Goal: Information Seeking & Learning: Learn about a topic

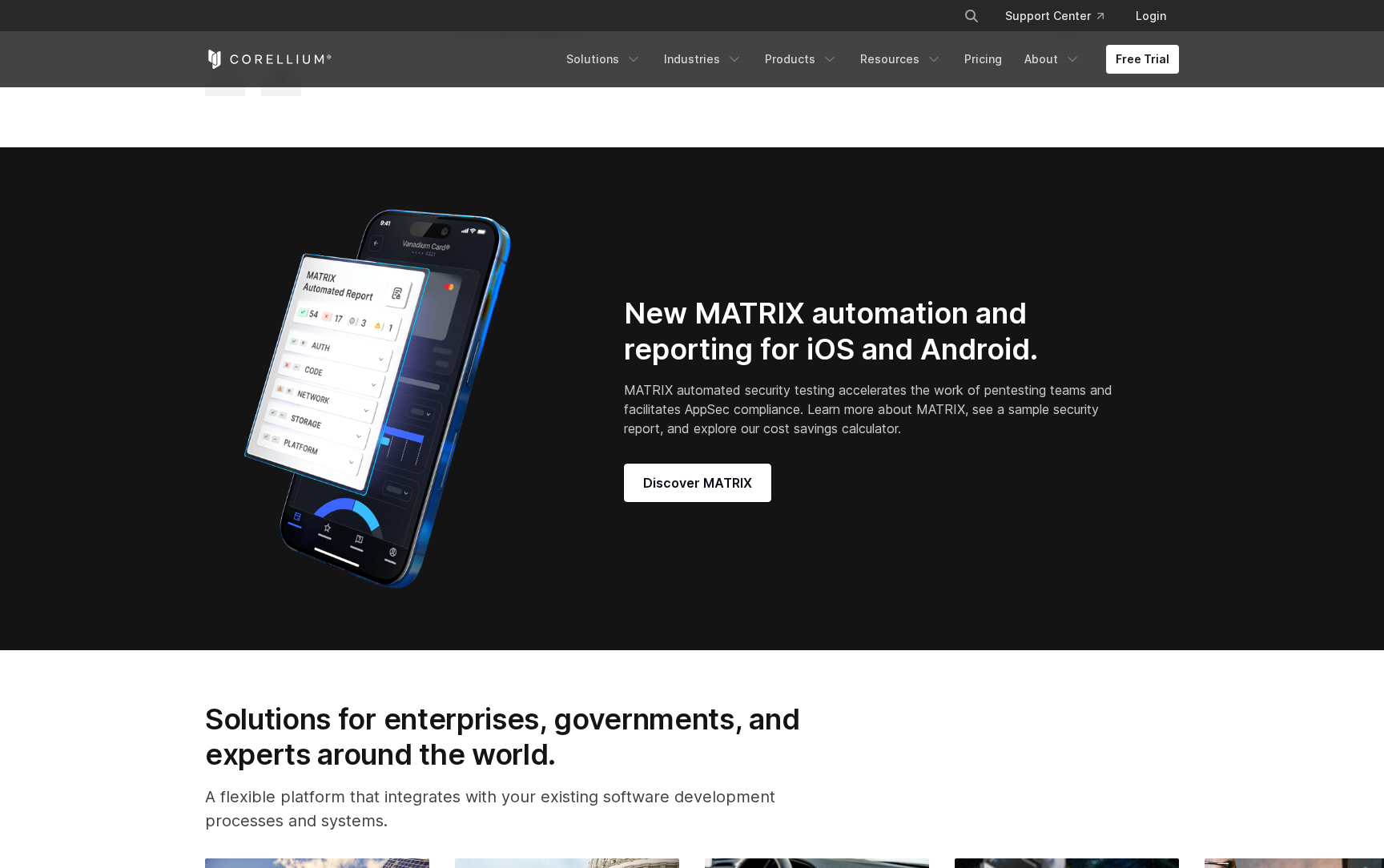
scroll to position [1411, 0]
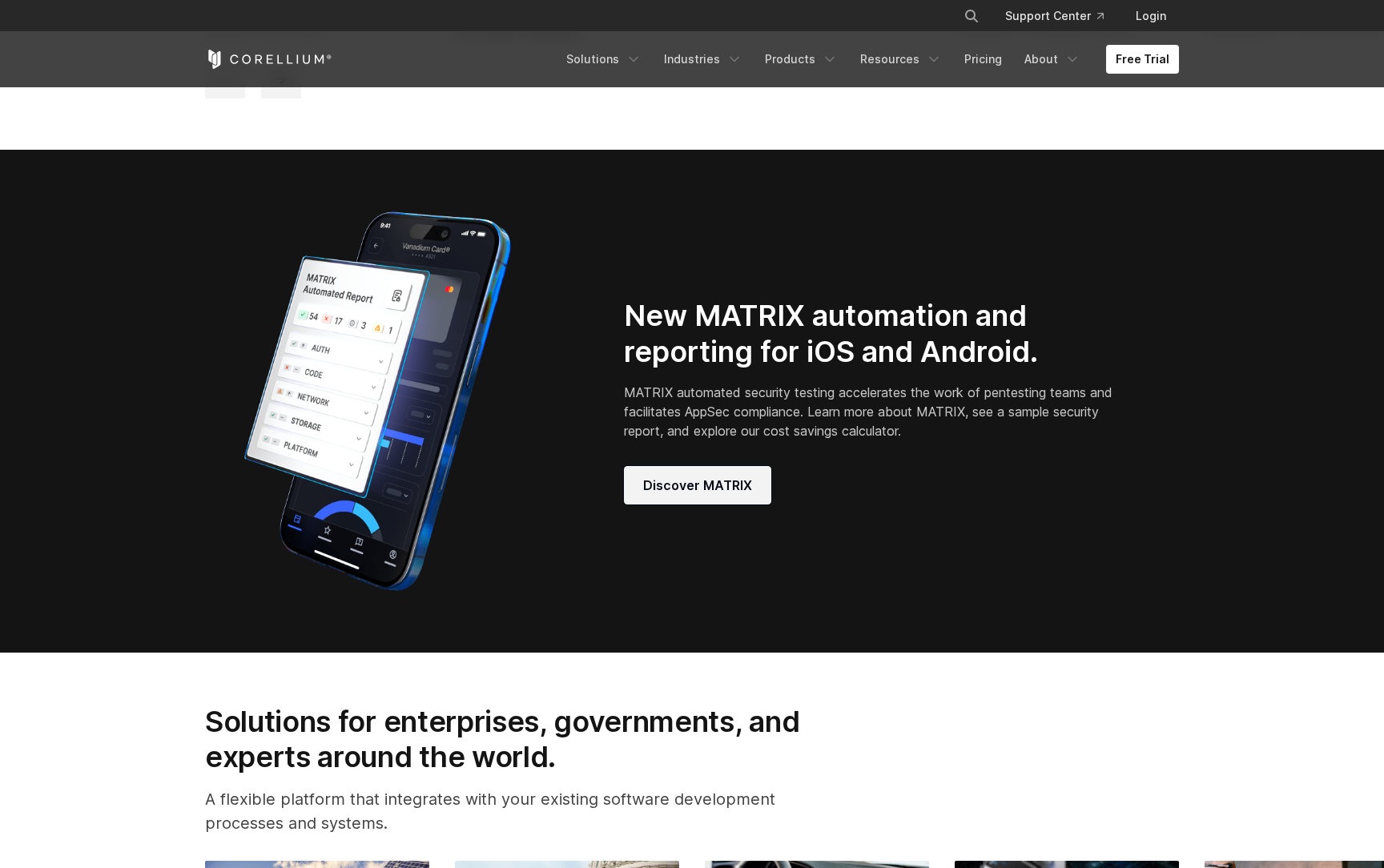
click at [691, 495] on span "Discover MATRIX" at bounding box center [698, 485] width 109 height 19
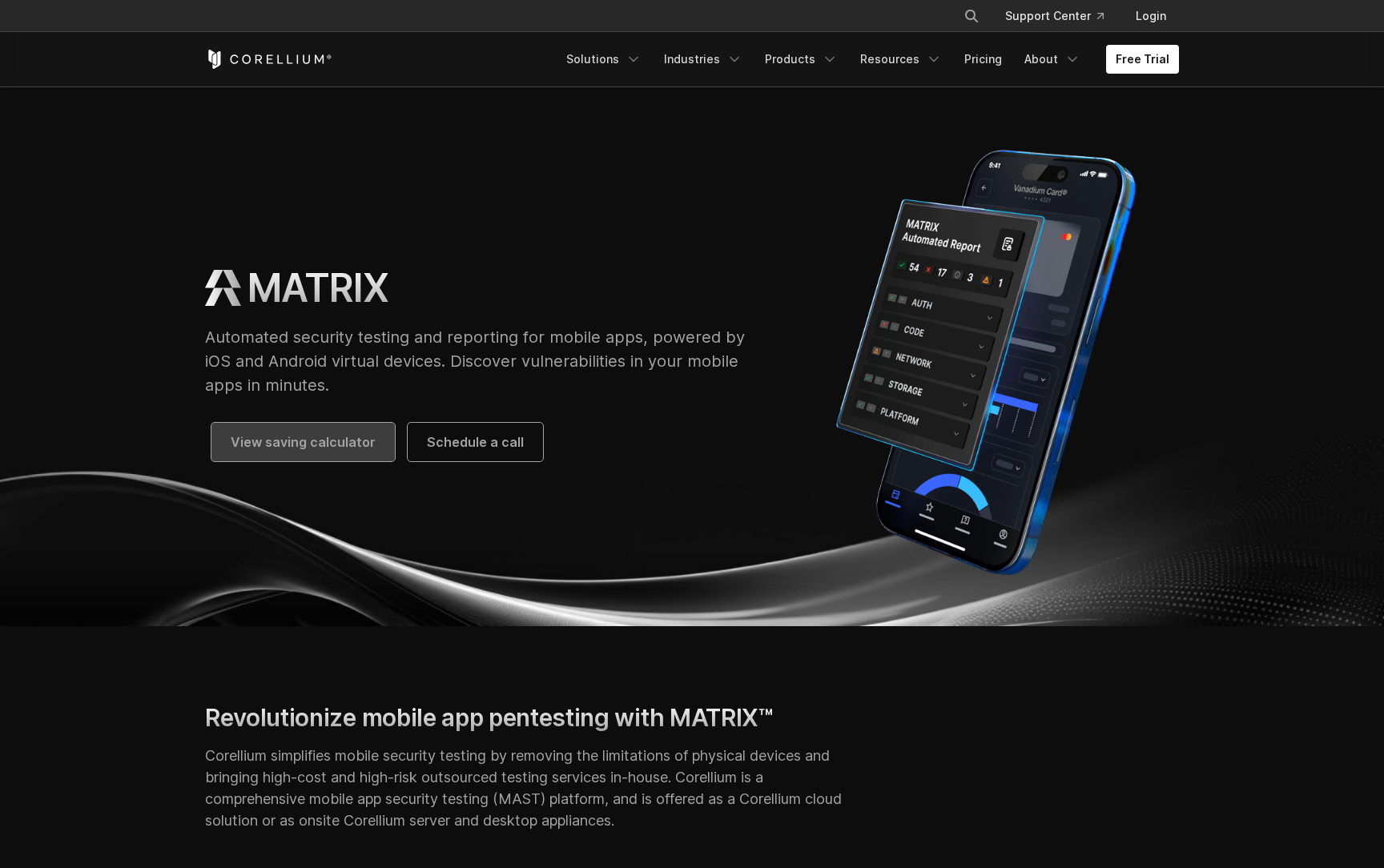
click at [273, 440] on span "View saving calculator" at bounding box center [303, 442] width 145 height 19
click at [591, 69] on link "Solutions" at bounding box center [604, 59] width 95 height 29
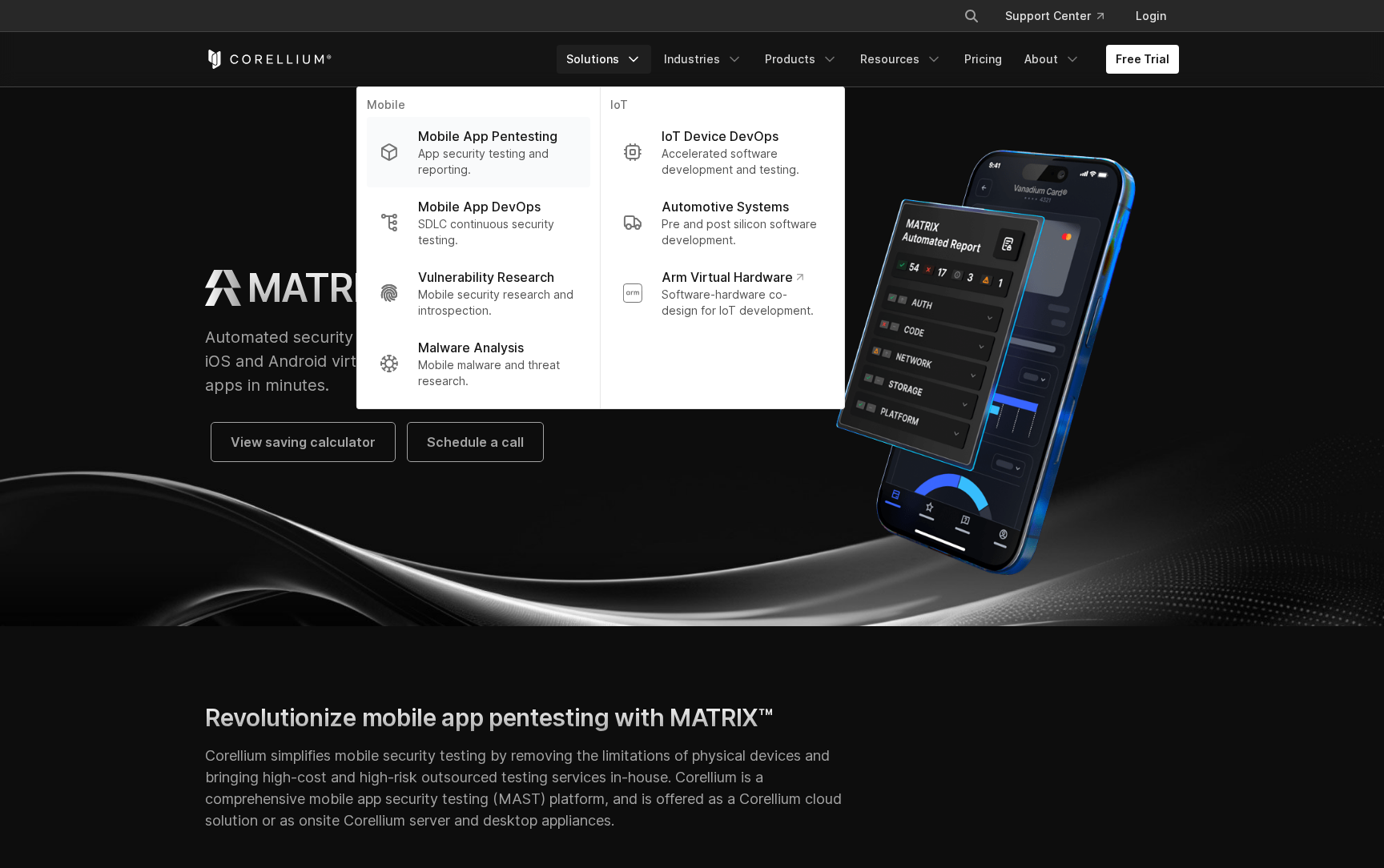
click at [503, 154] on p "App security testing and reporting." at bounding box center [497, 161] width 159 height 32
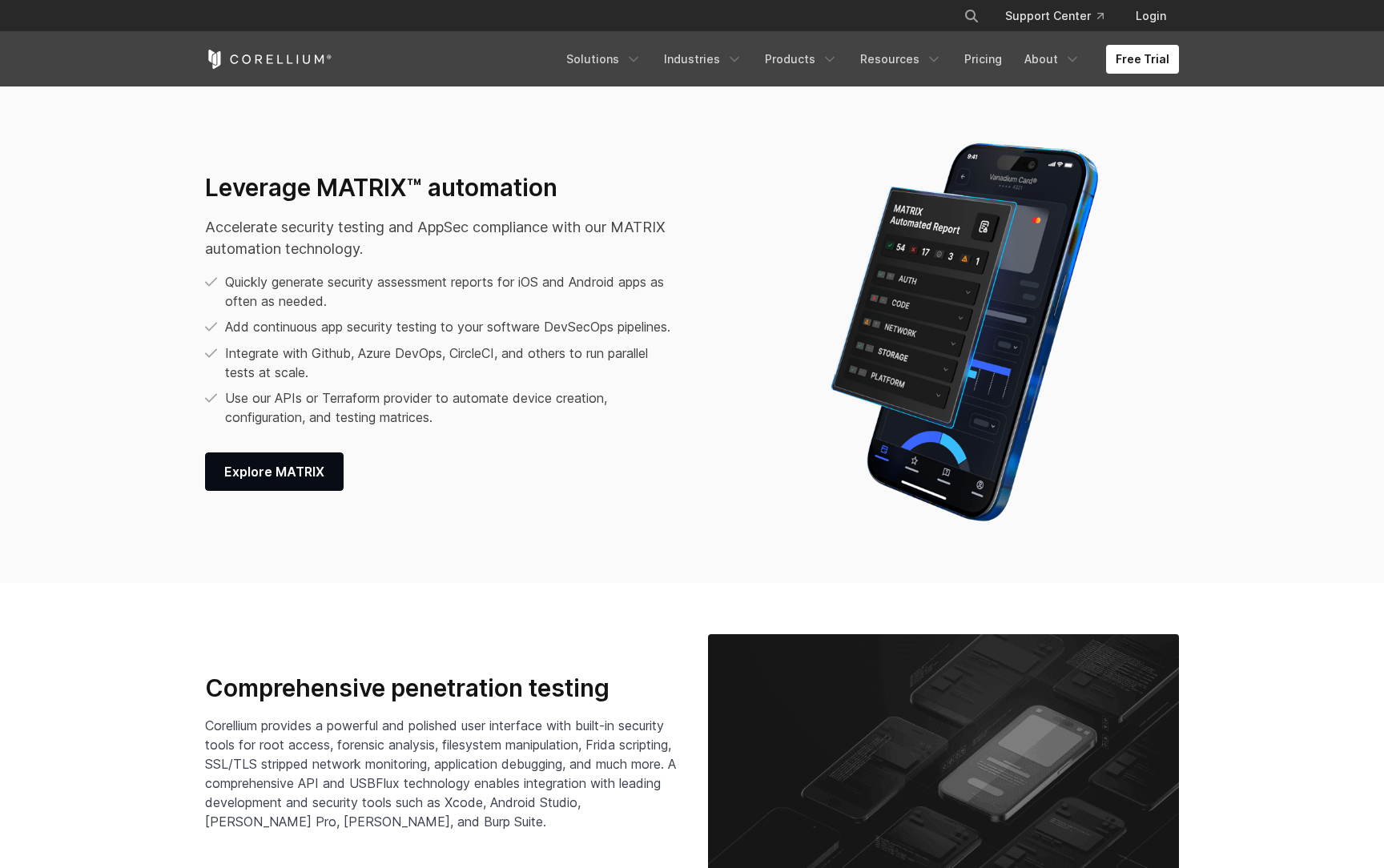
scroll to position [2206, 0]
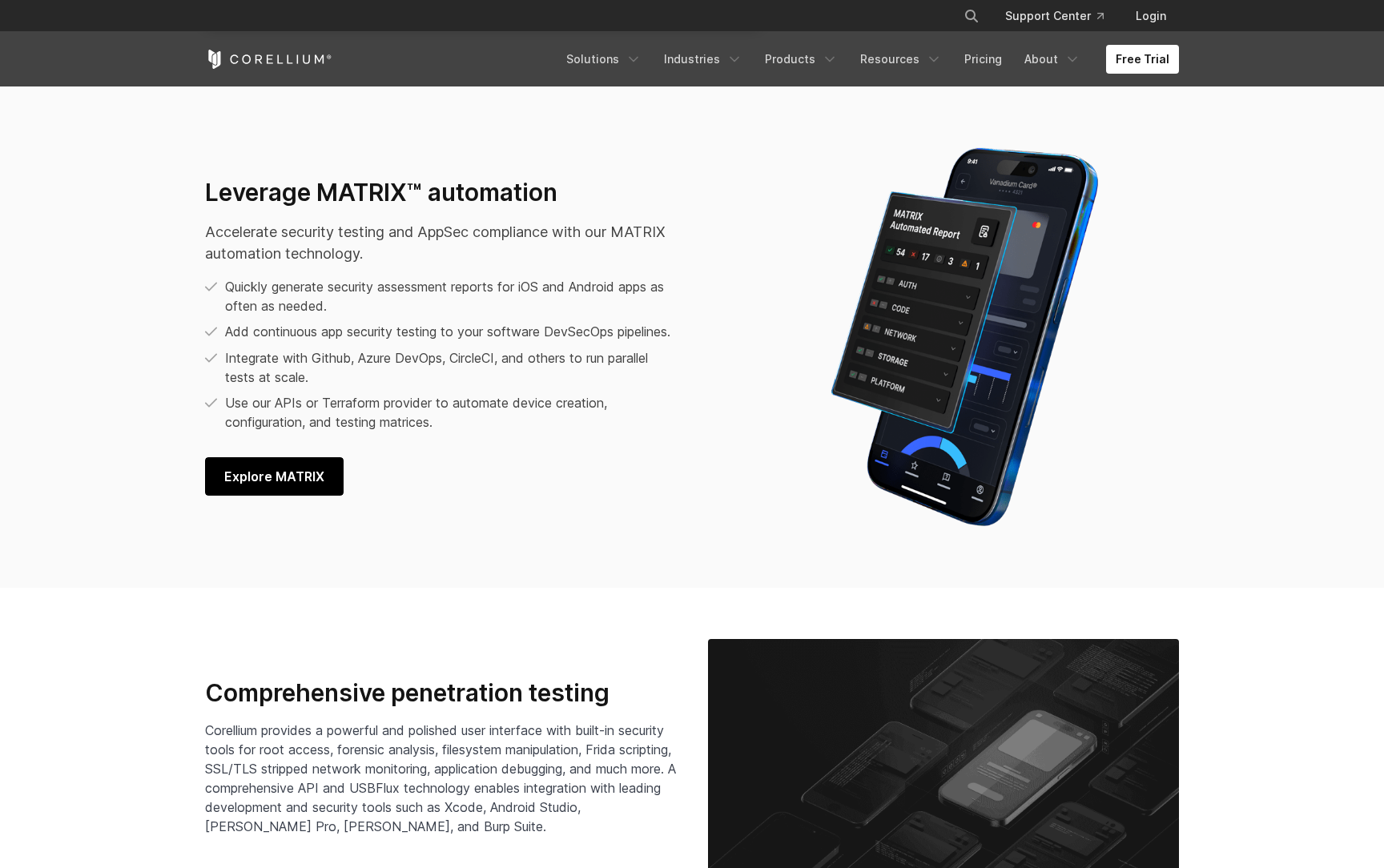
click at [259, 496] on link "Explore MATRIX" at bounding box center [274, 477] width 138 height 39
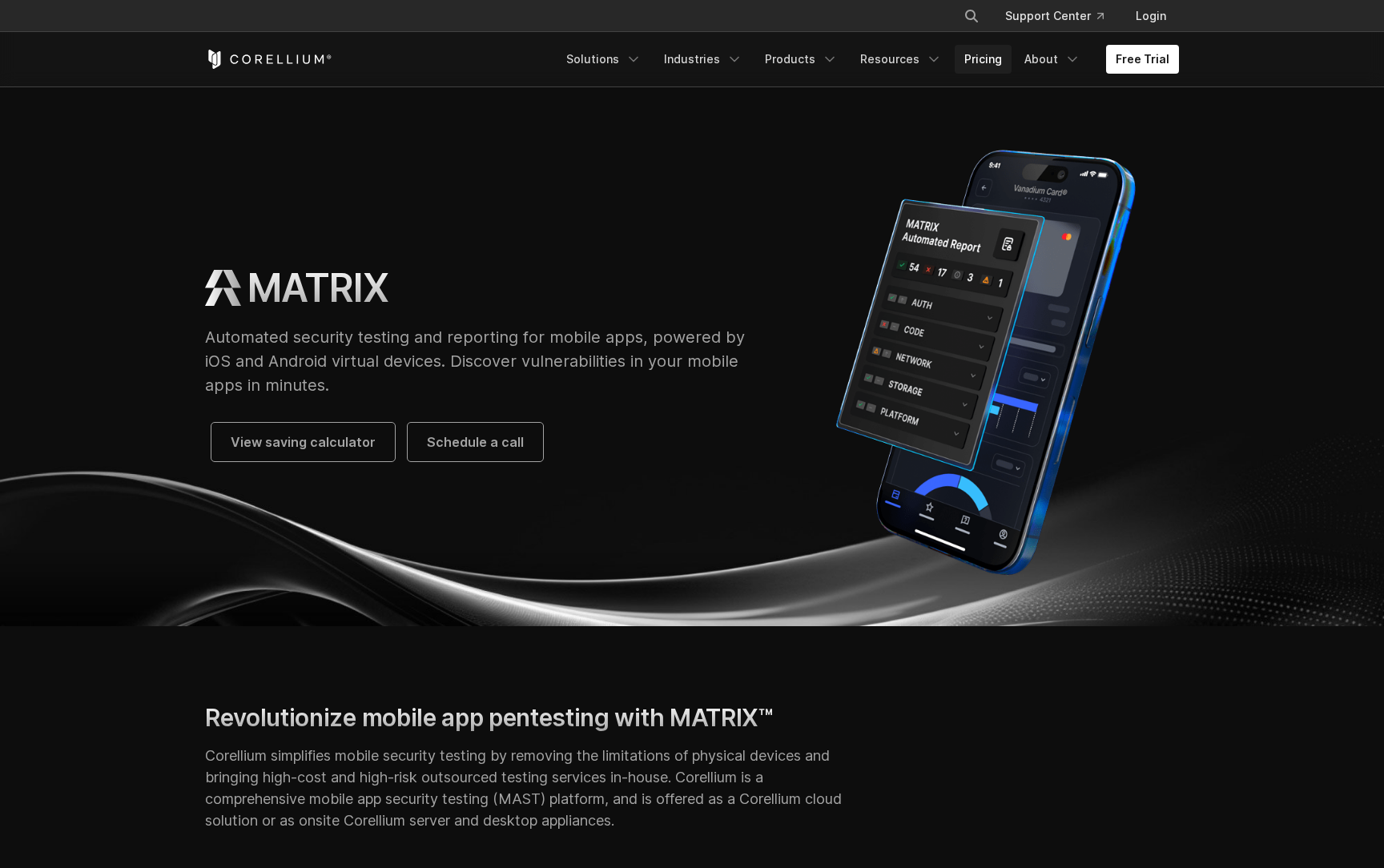
click at [984, 71] on link "Pricing" at bounding box center [983, 59] width 57 height 29
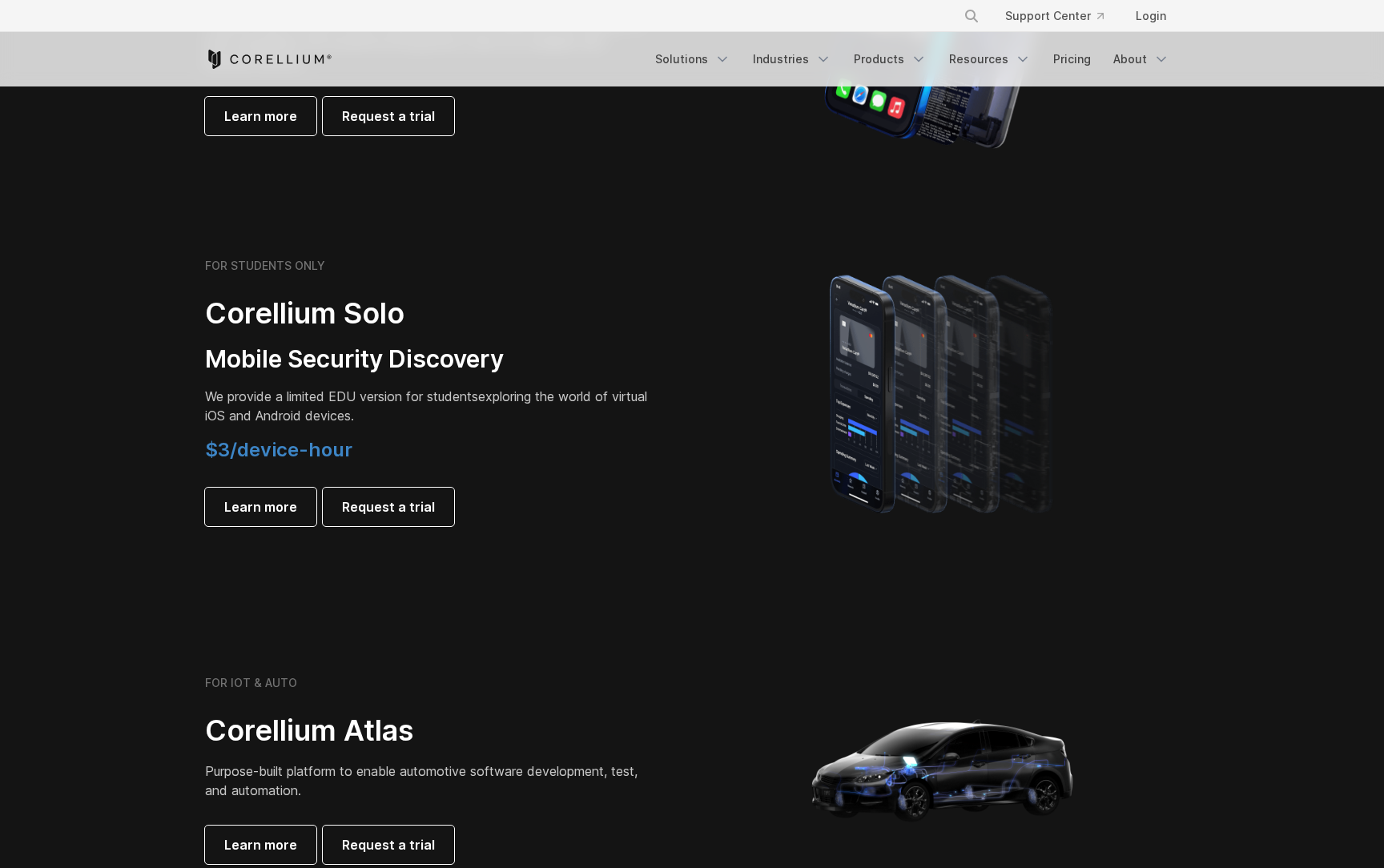
scroll to position [971, 0]
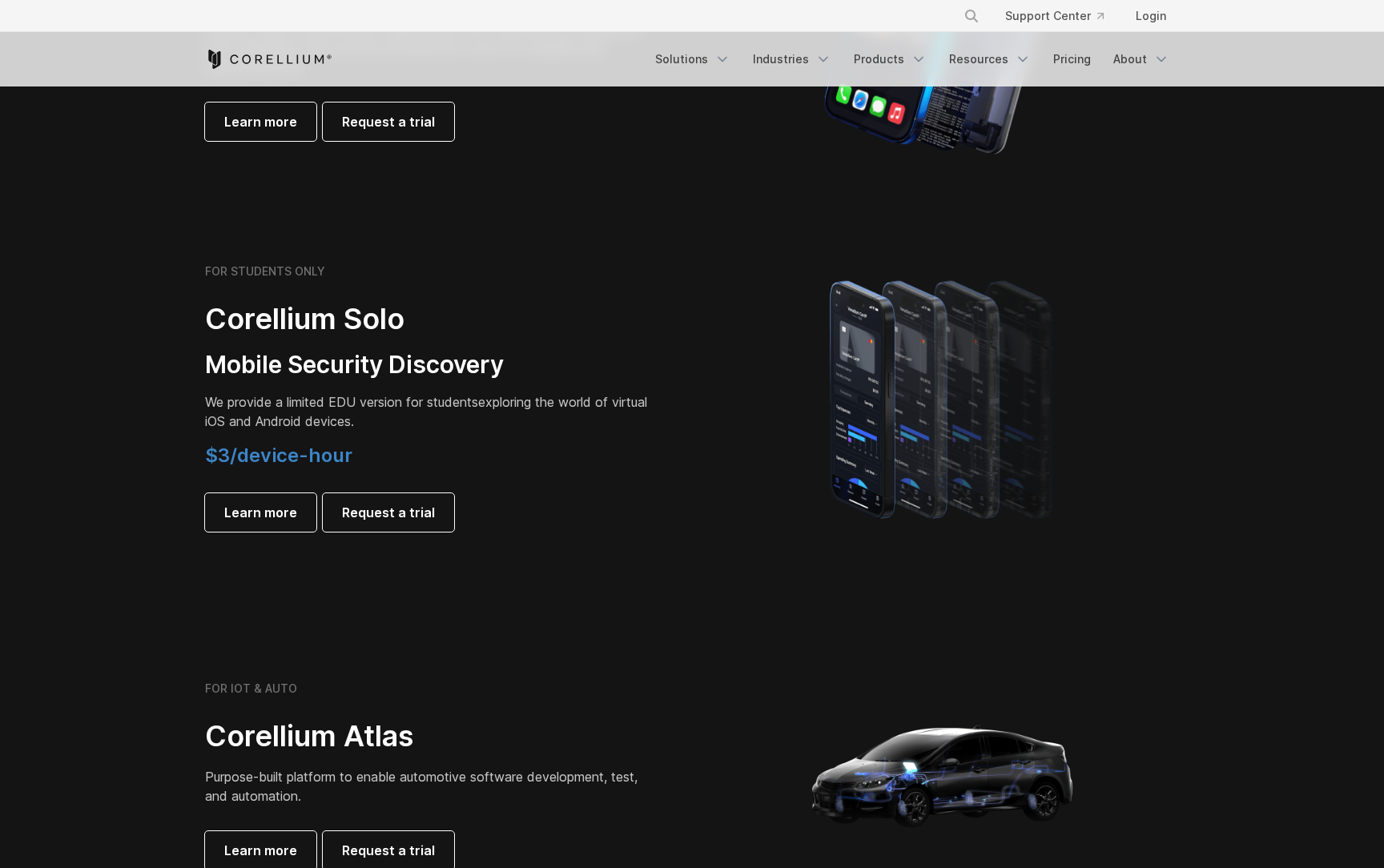
click at [544, 329] on h2 "Corellium Solo" at bounding box center [428, 319] width 448 height 36
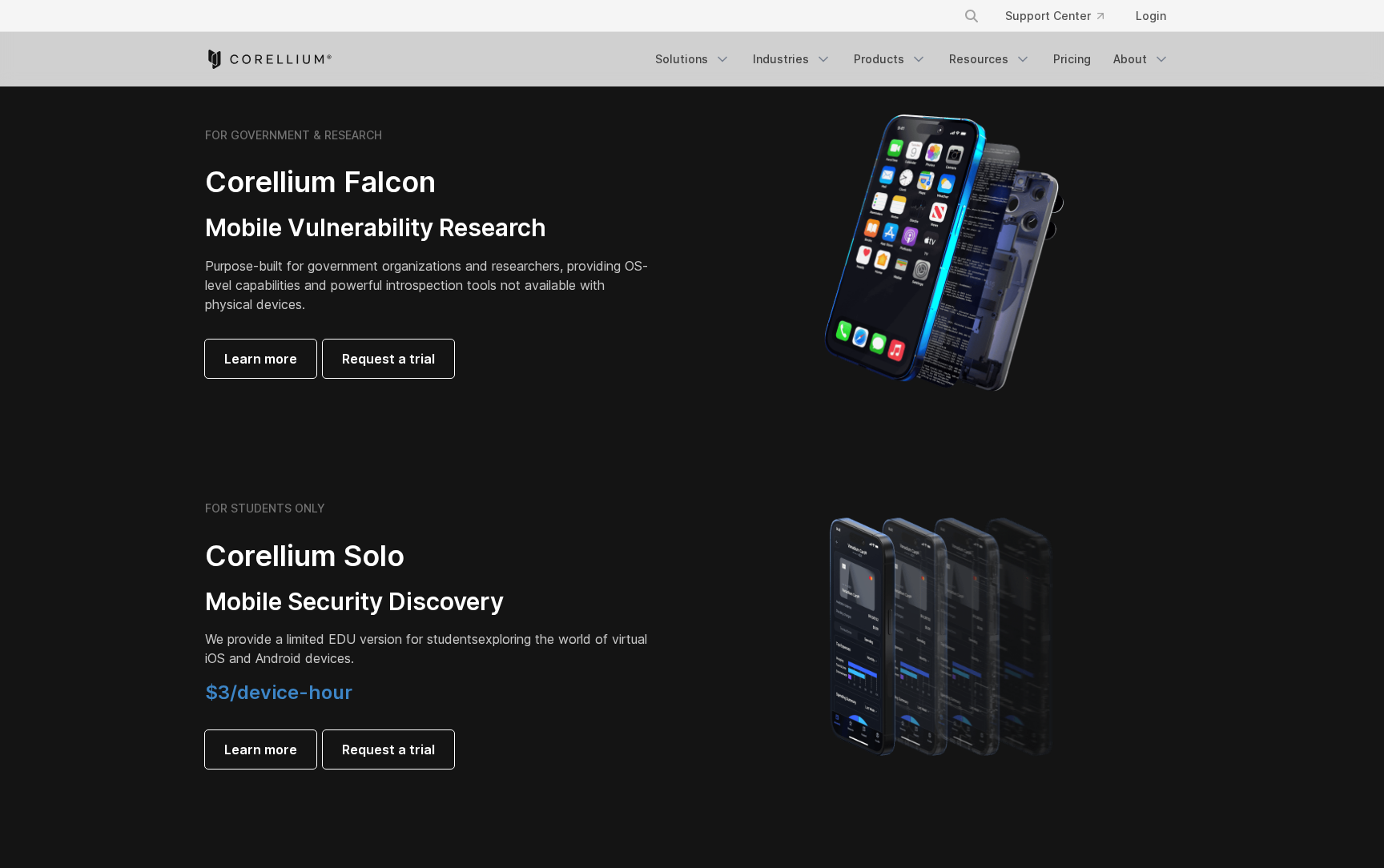
scroll to position [728, 0]
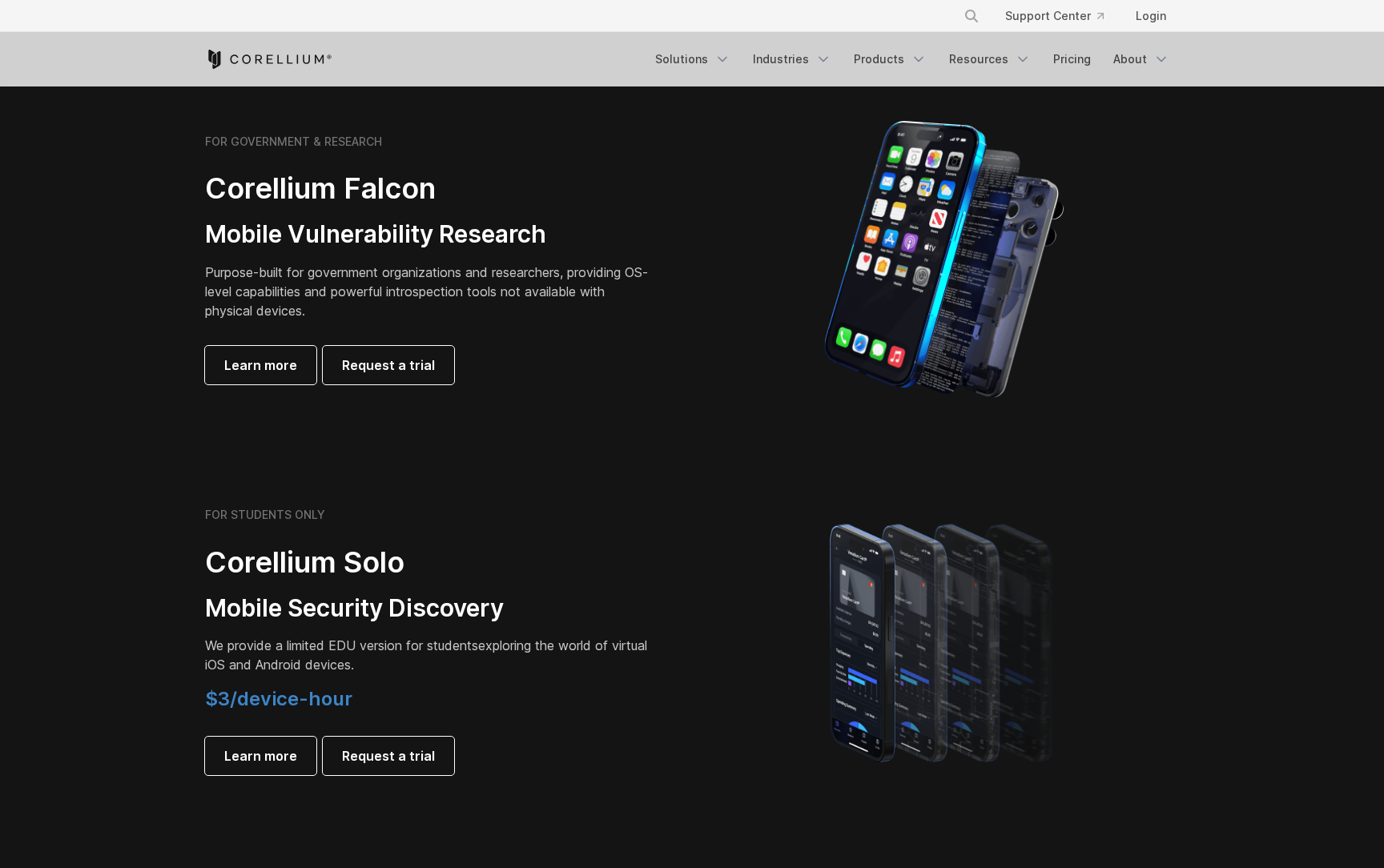
click at [433, 478] on section "FOR STUDENTS ONLY Corellium Solo Mobile Security Discovery We provide a limited…" at bounding box center [692, 641] width 1384 height 383
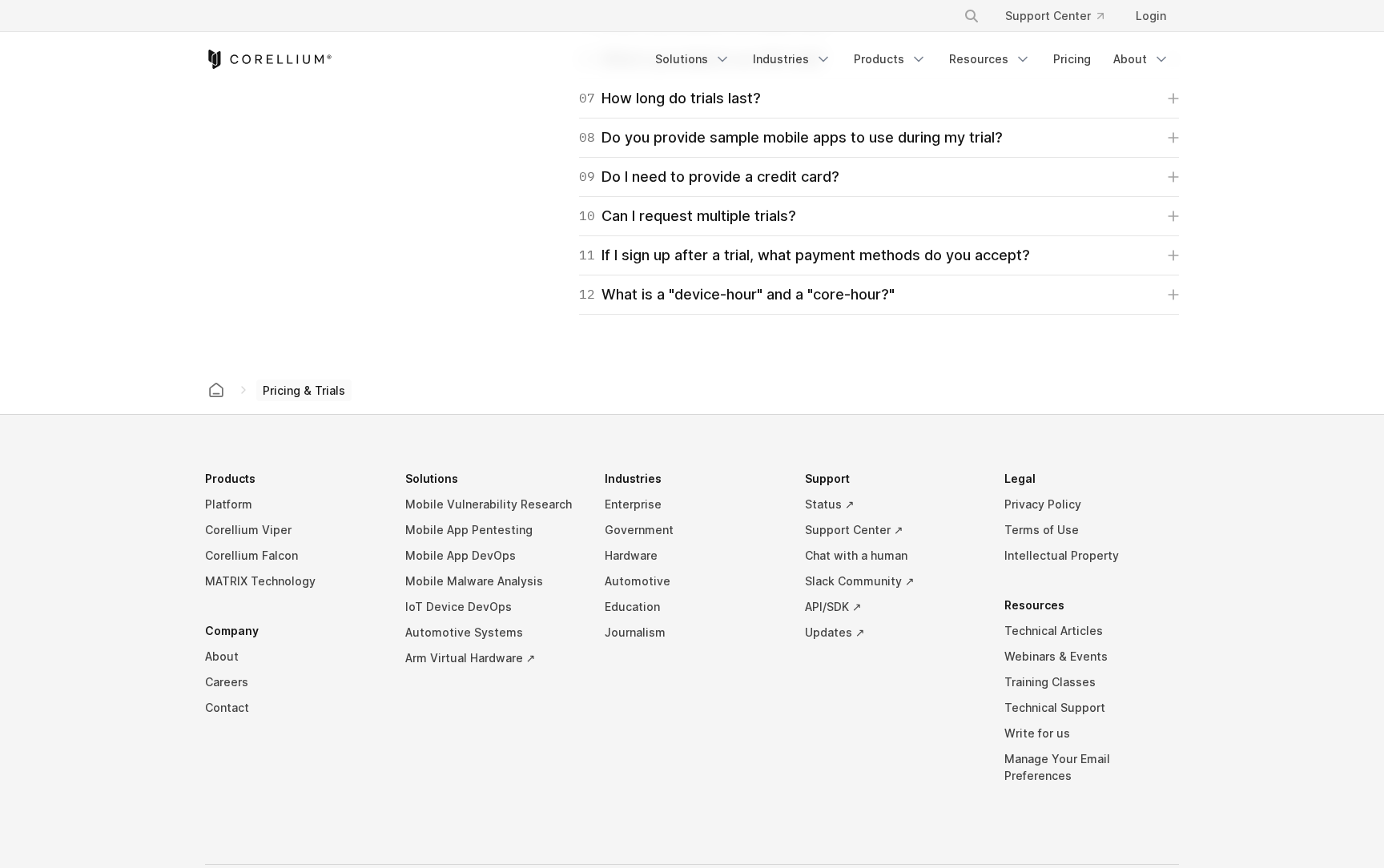
scroll to position [2644, 0]
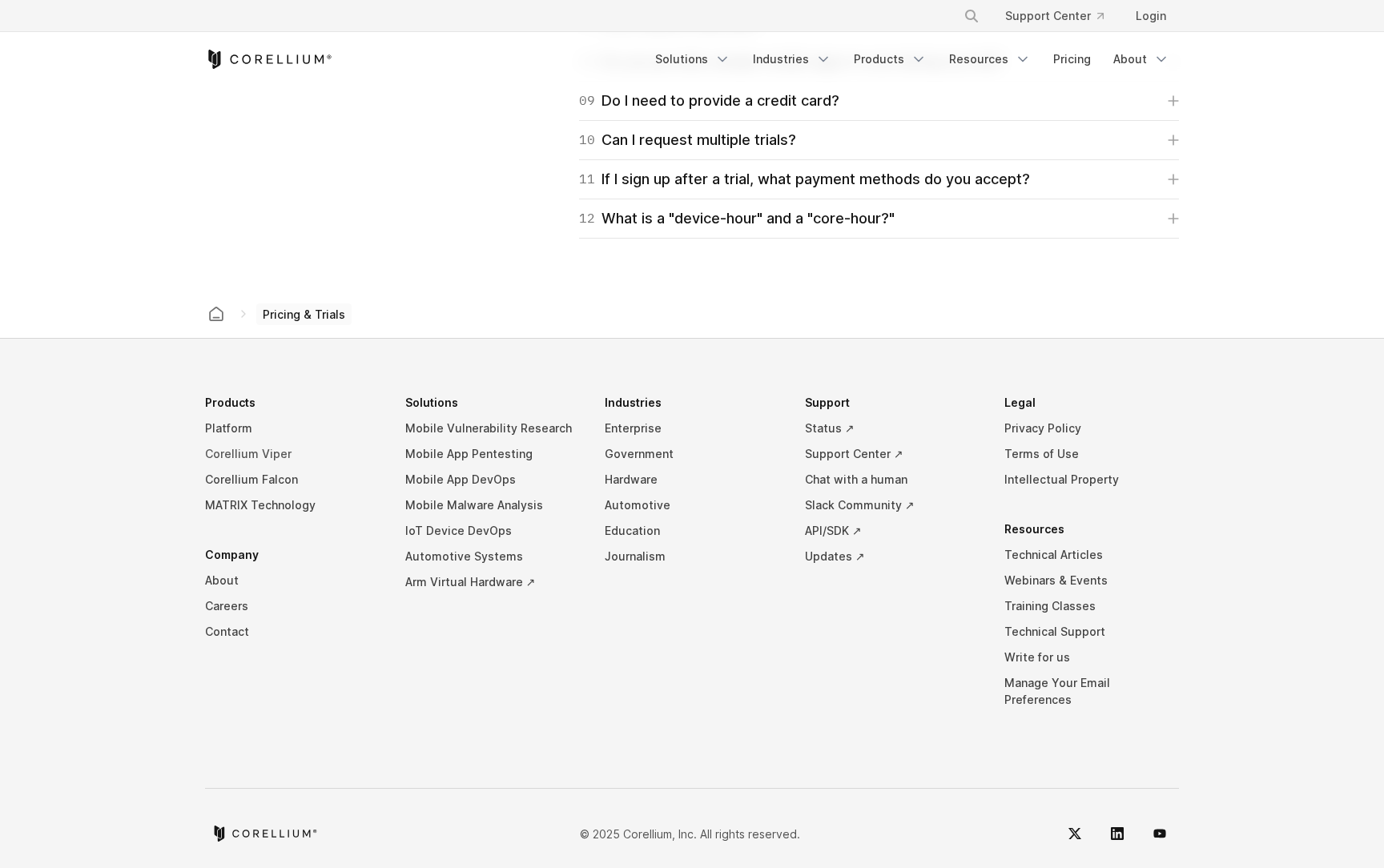
click at [275, 453] on link "Corellium Viper" at bounding box center [292, 454] width 175 height 26
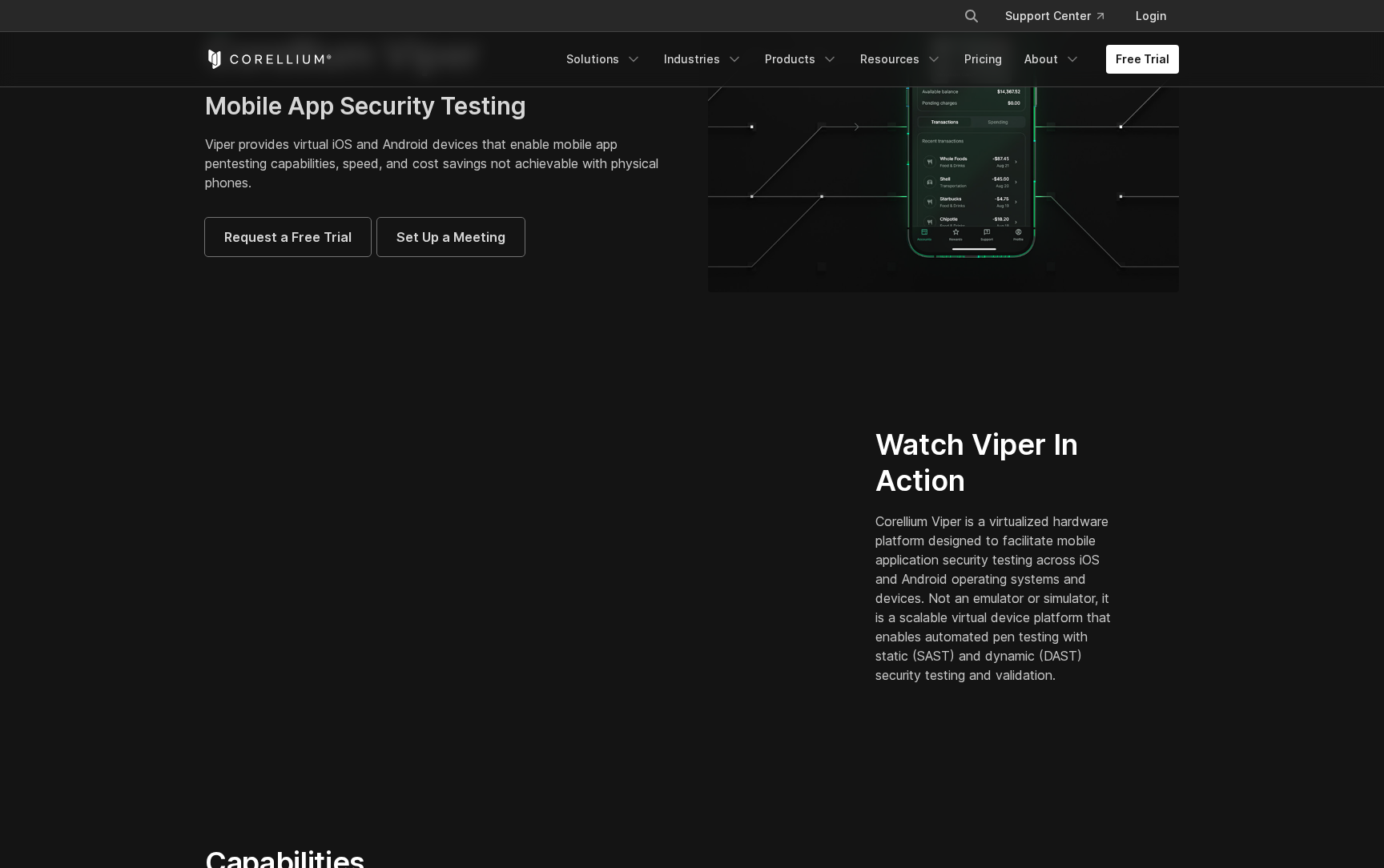
scroll to position [341, 0]
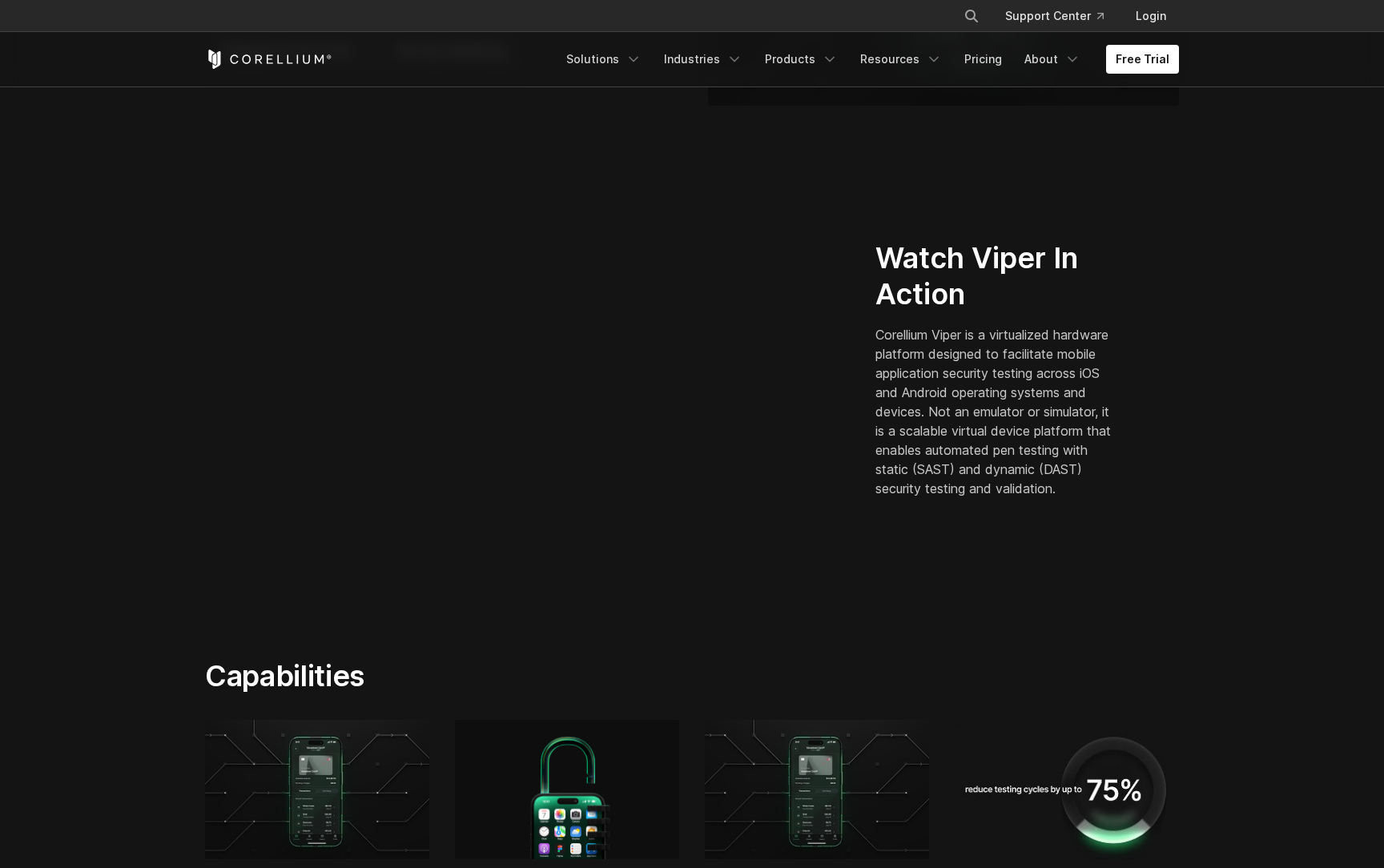
click at [876, 297] on h2 "Watch Viper In Action" at bounding box center [997, 276] width 243 height 72
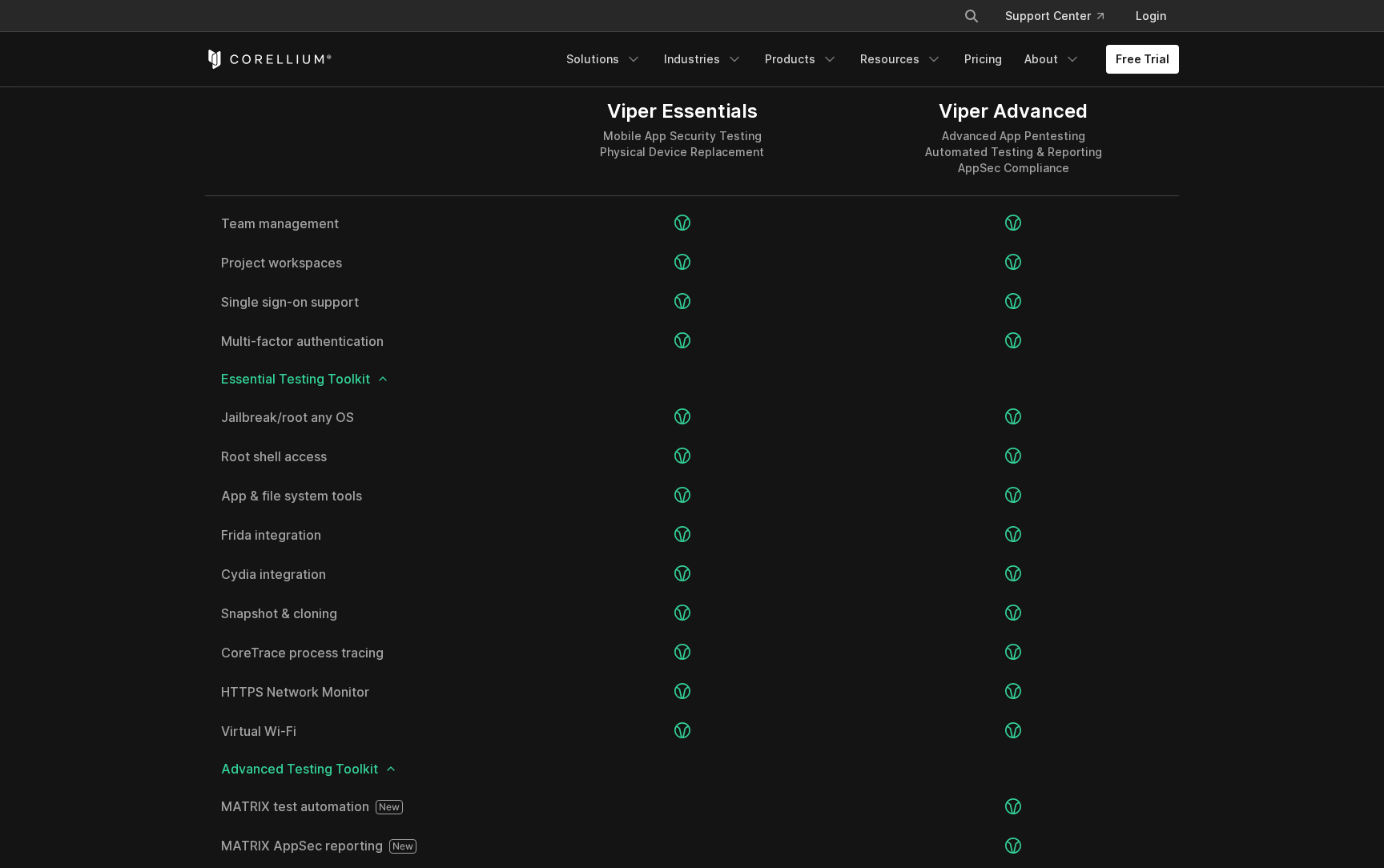
scroll to position [2156, 0]
